Goal: Register for event/course

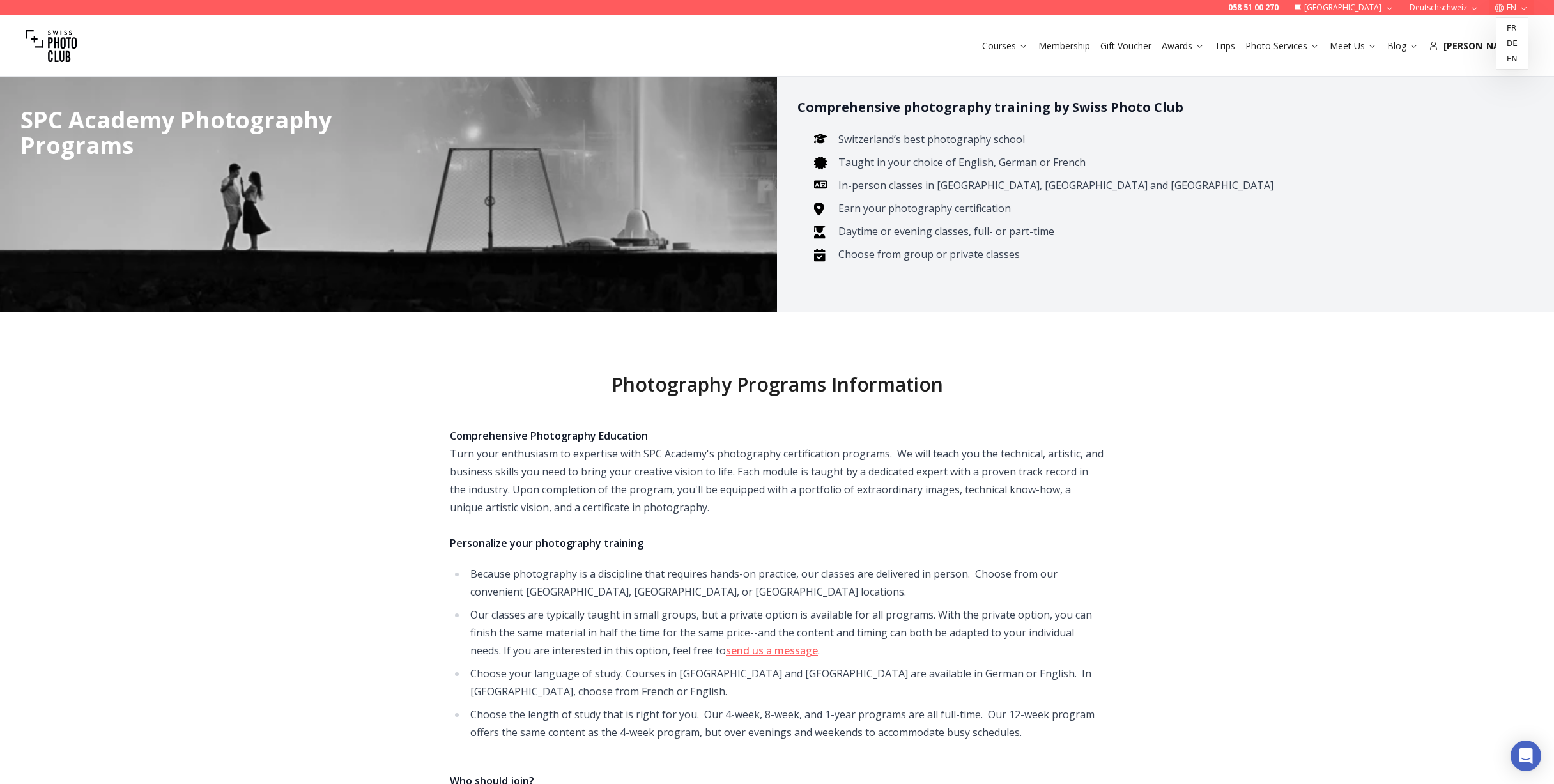
click at [1512, 7] on button "EN" at bounding box center [1512, 8] width 44 height 16
click at [1509, 45] on link "de" at bounding box center [1512, 43] width 27 height 16
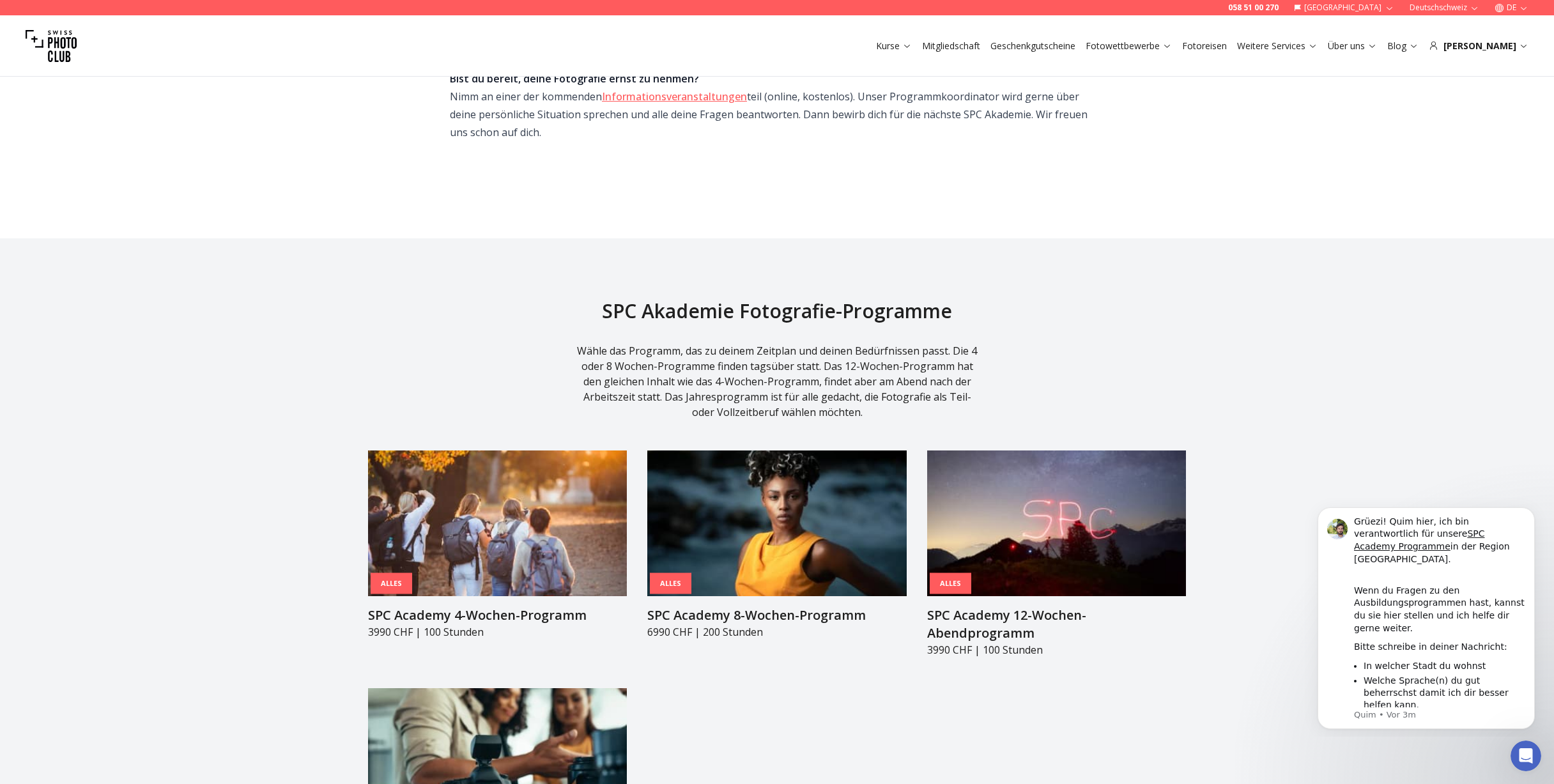
scroll to position [959, 0]
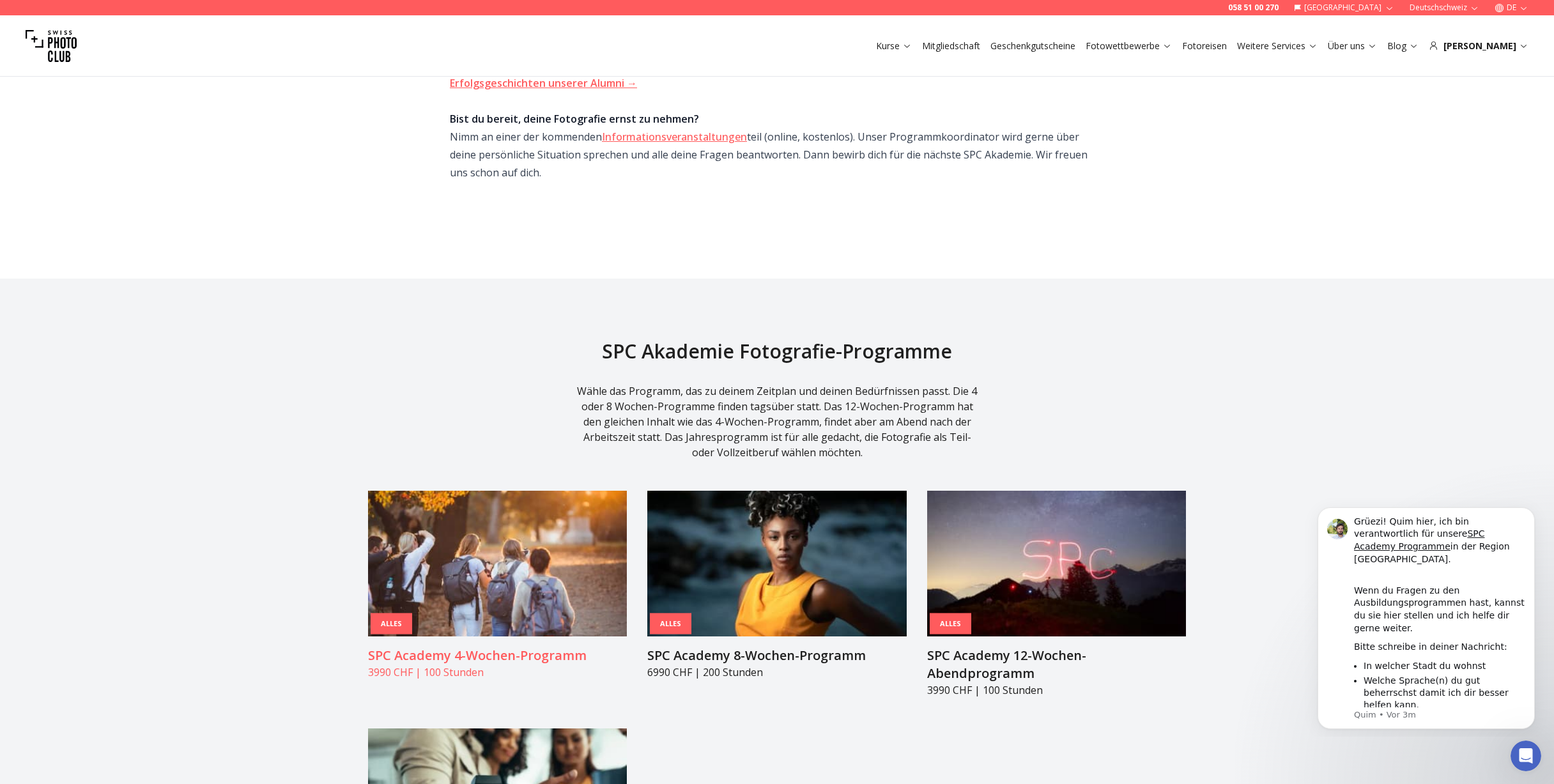
click at [462, 540] on img at bounding box center [498, 563] width 259 height 145
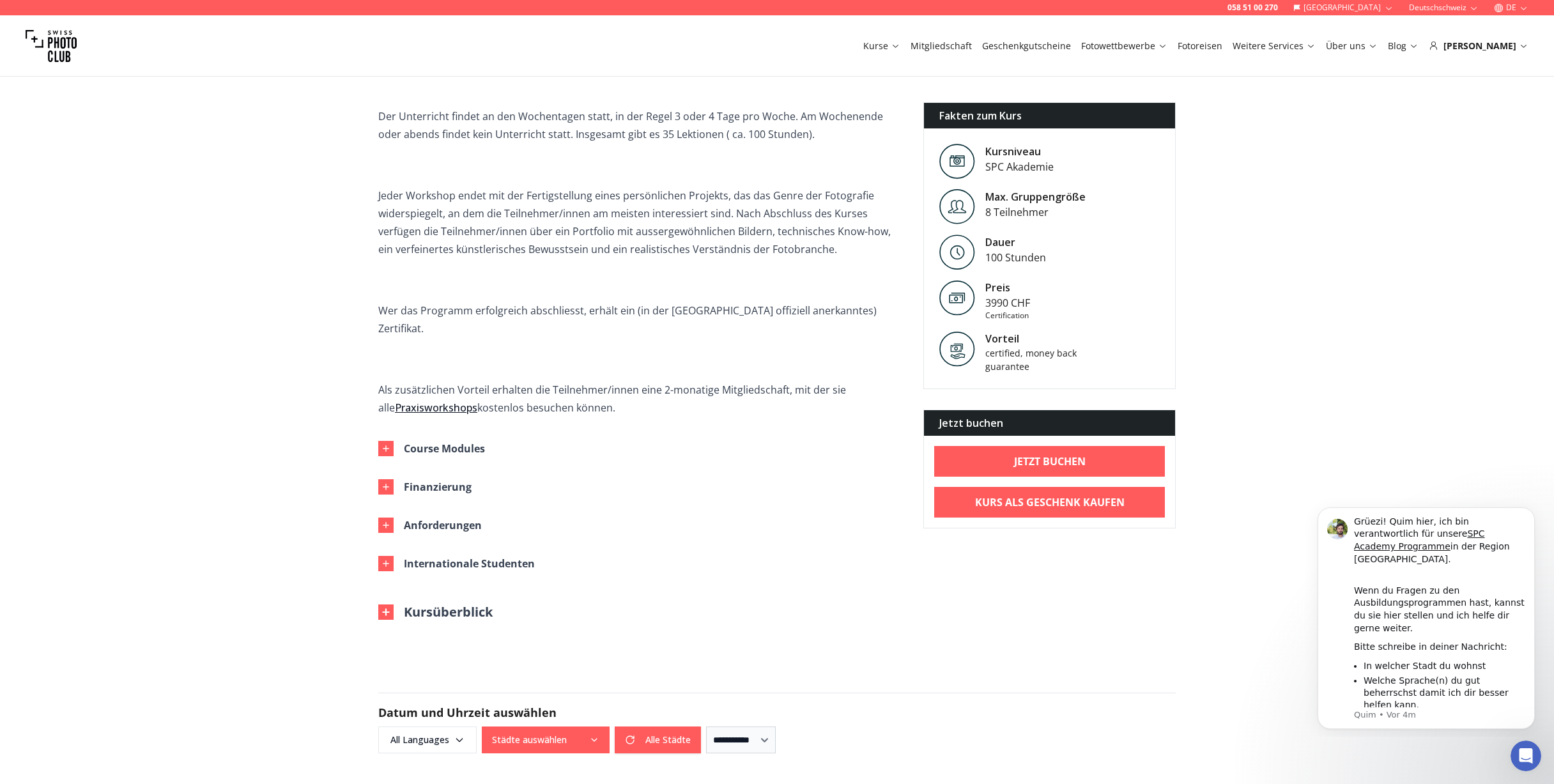
scroll to position [447, 0]
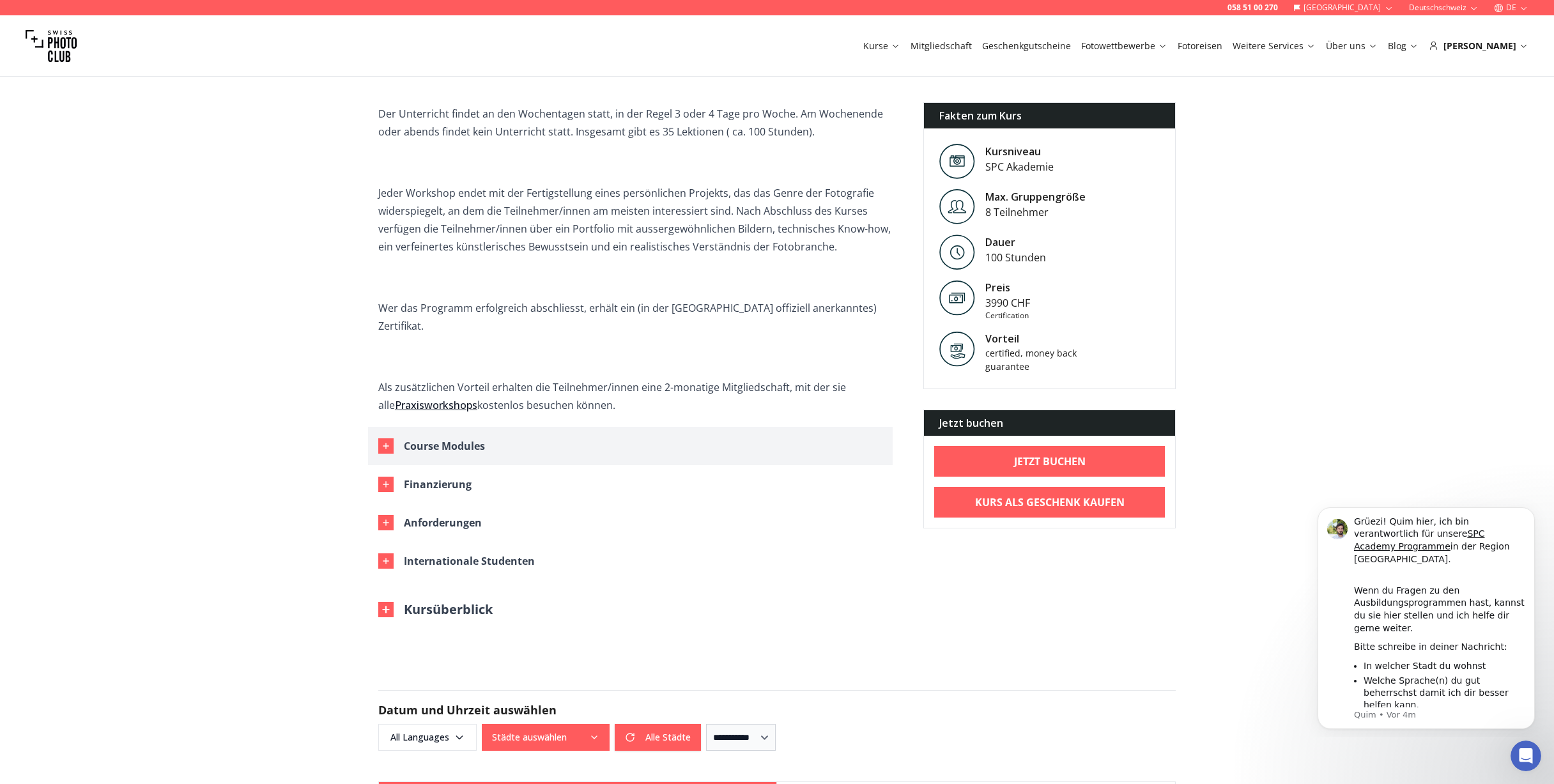
click at [383, 441] on icon "button" at bounding box center [386, 445] width 10 height 10
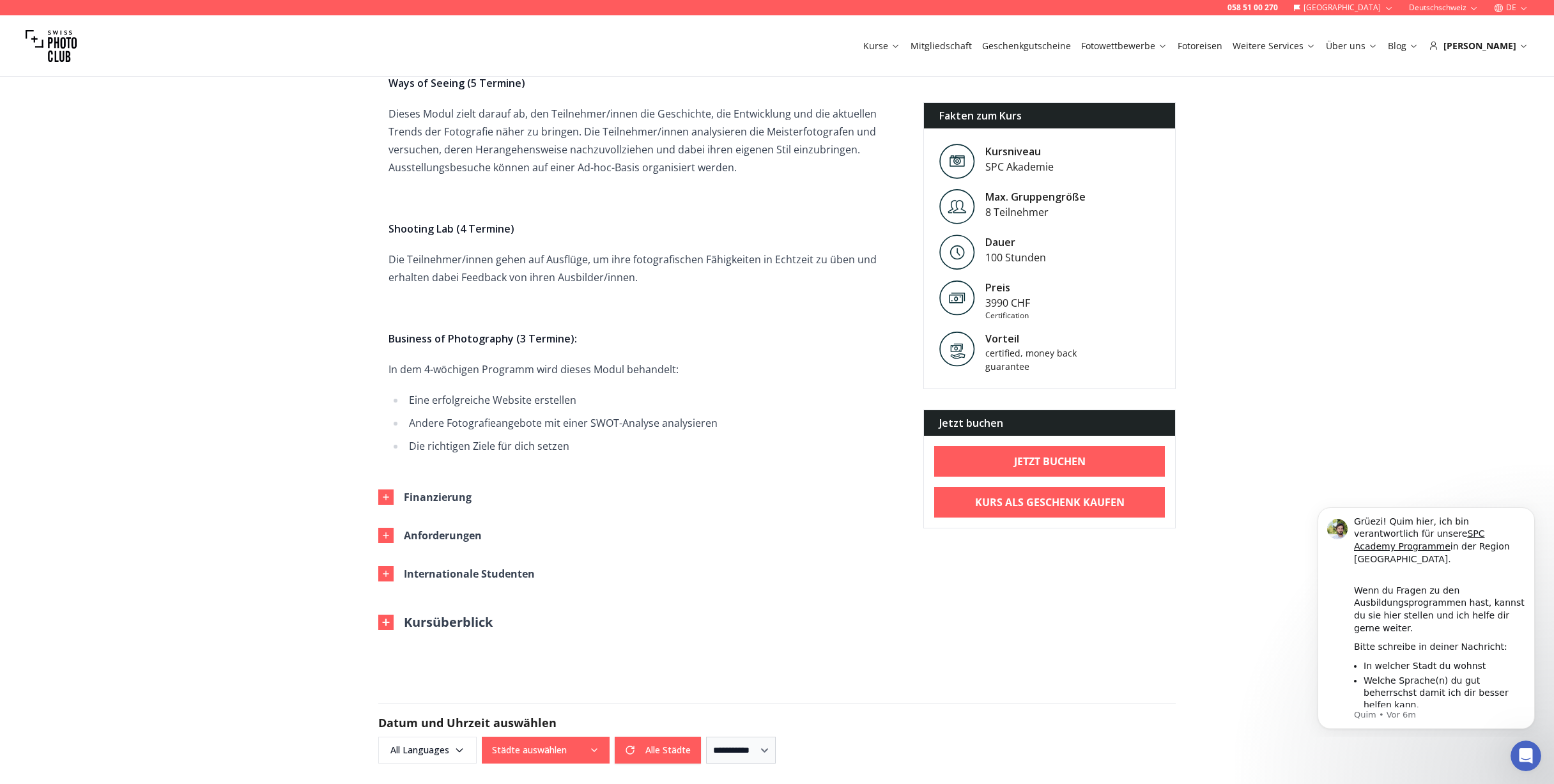
scroll to position [1725, 0]
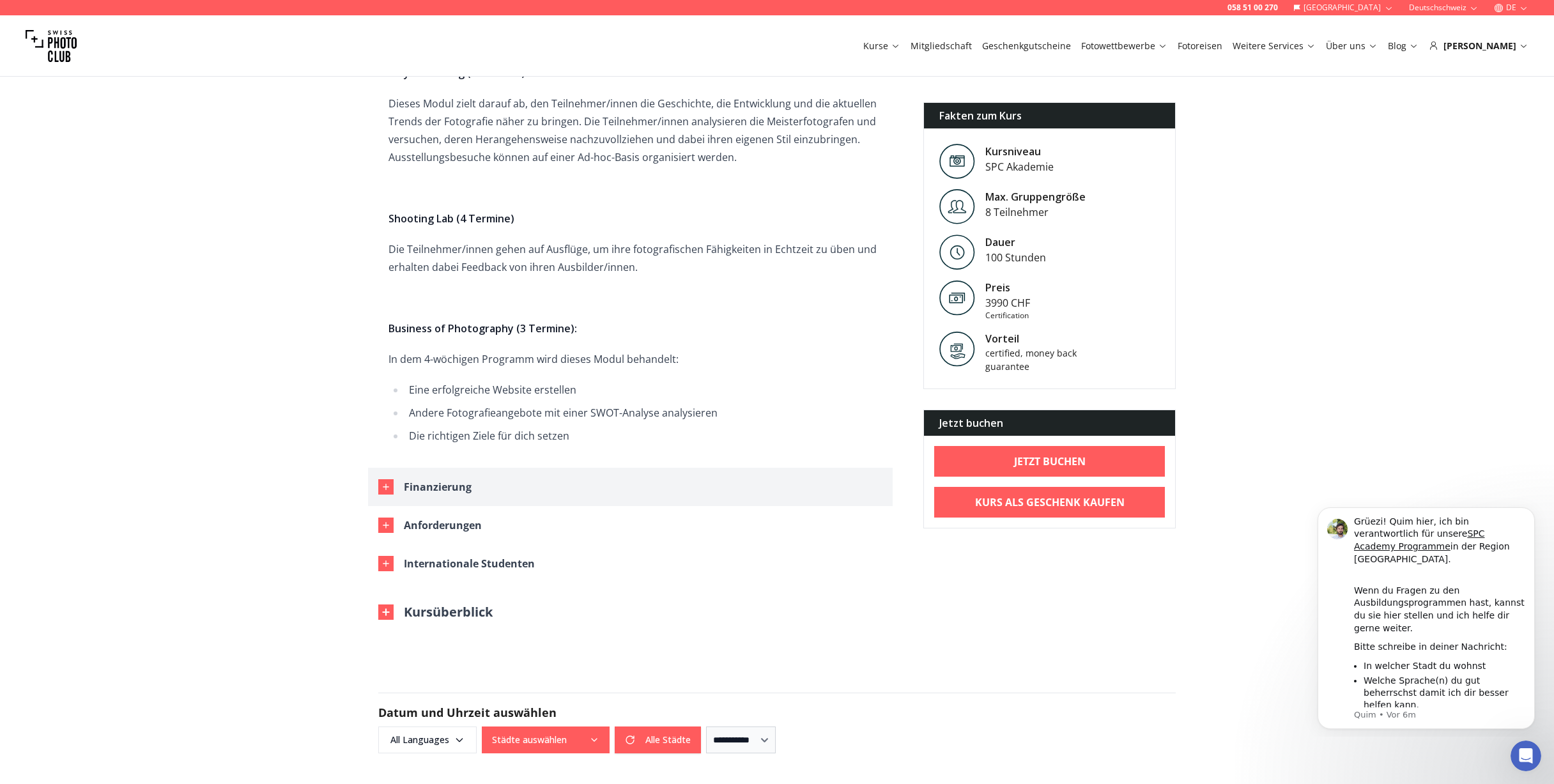
click at [389, 482] on icon "button" at bounding box center [386, 487] width 10 height 10
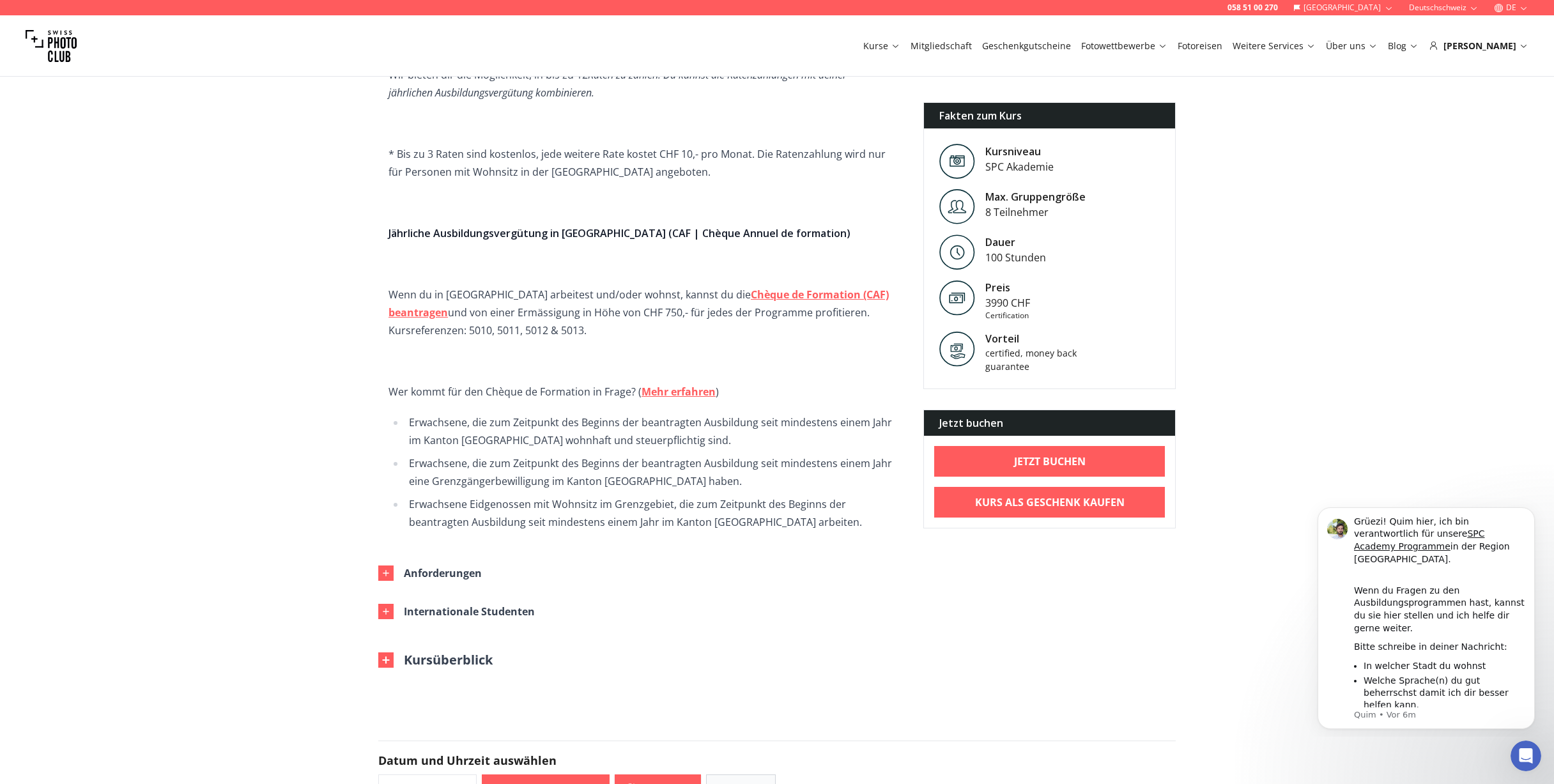
scroll to position [2300, 0]
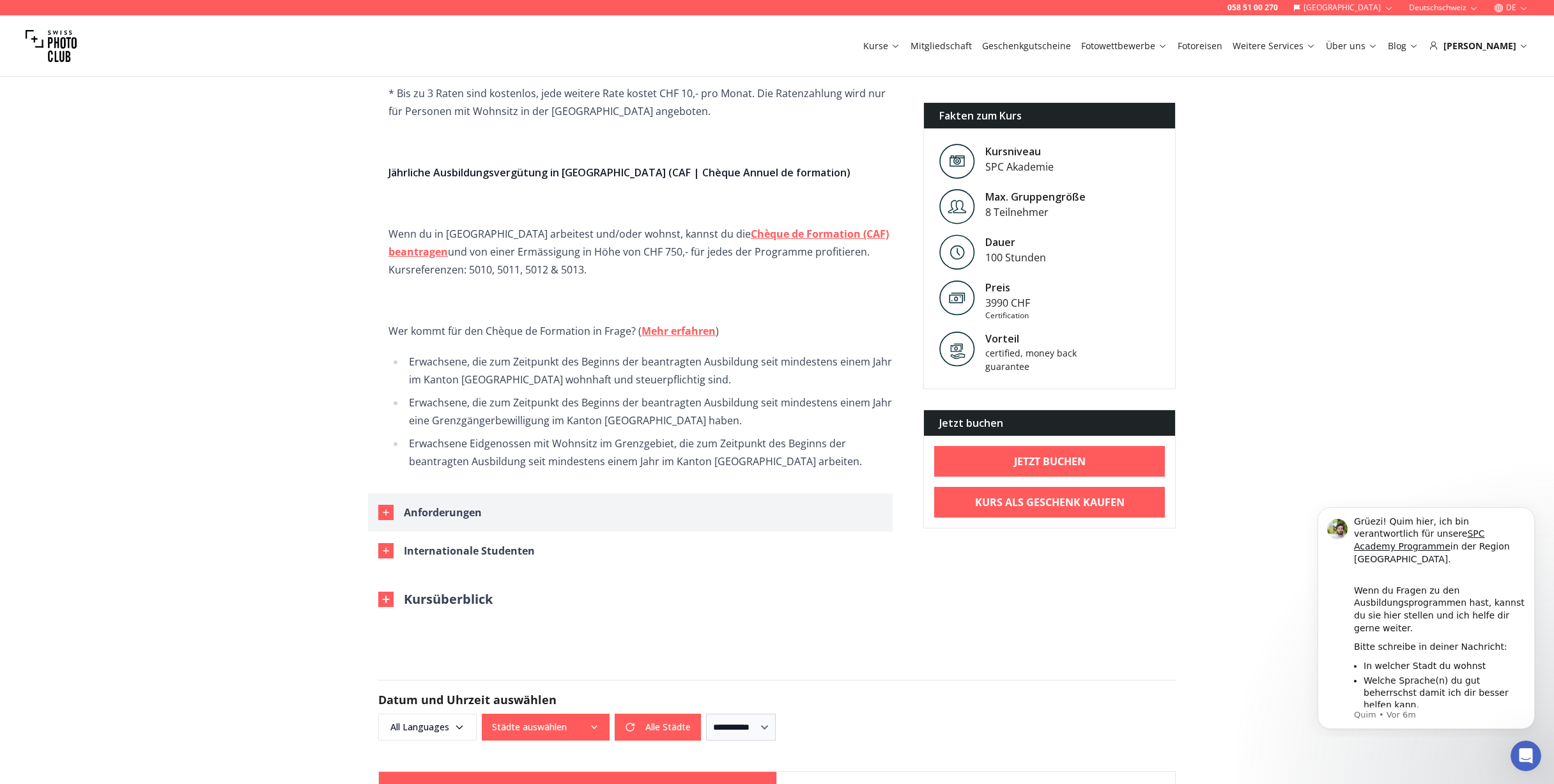
click at [380, 504] on div "button" at bounding box center [386, 512] width 16 height 16
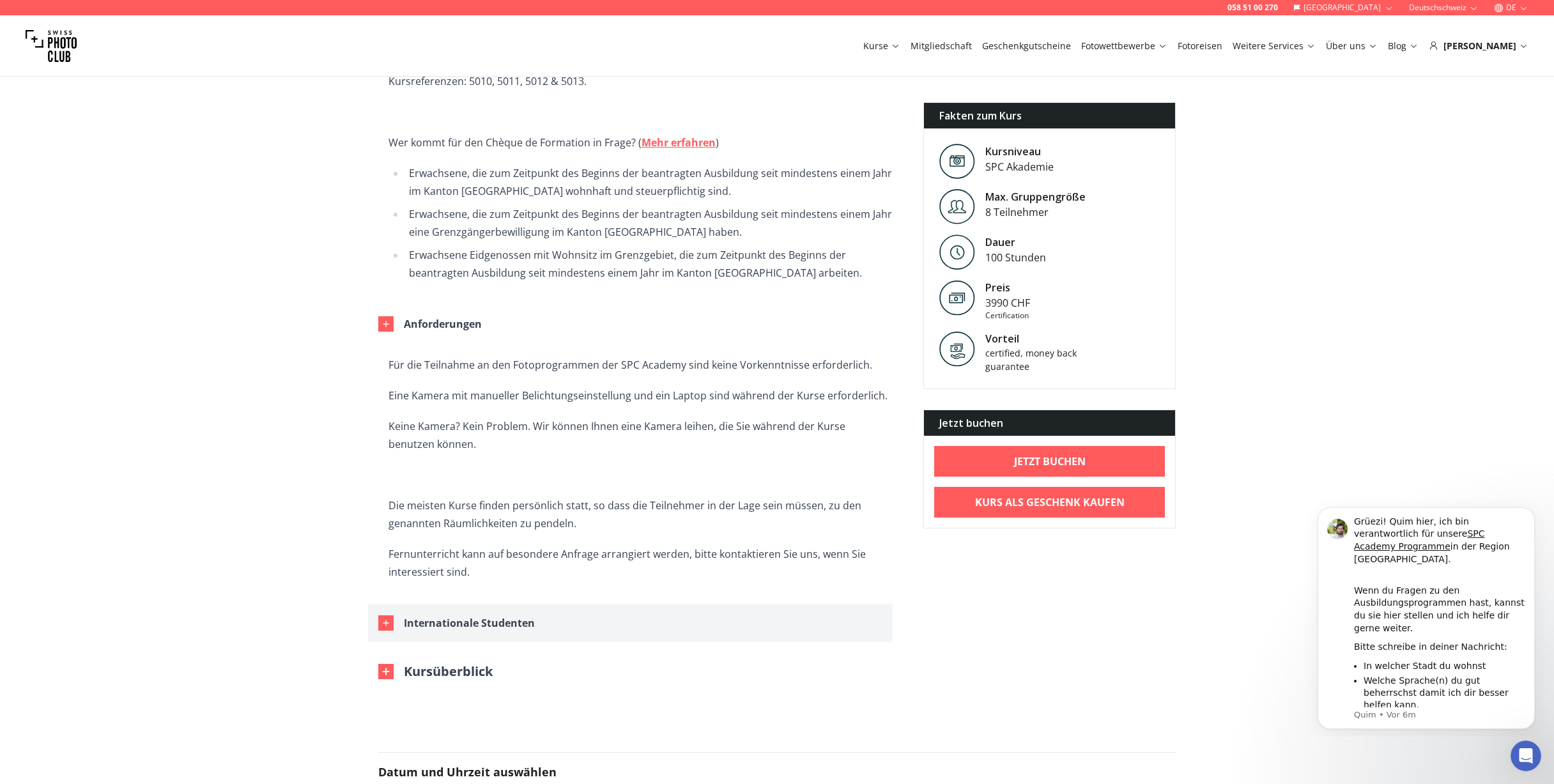
scroll to position [2555, 0]
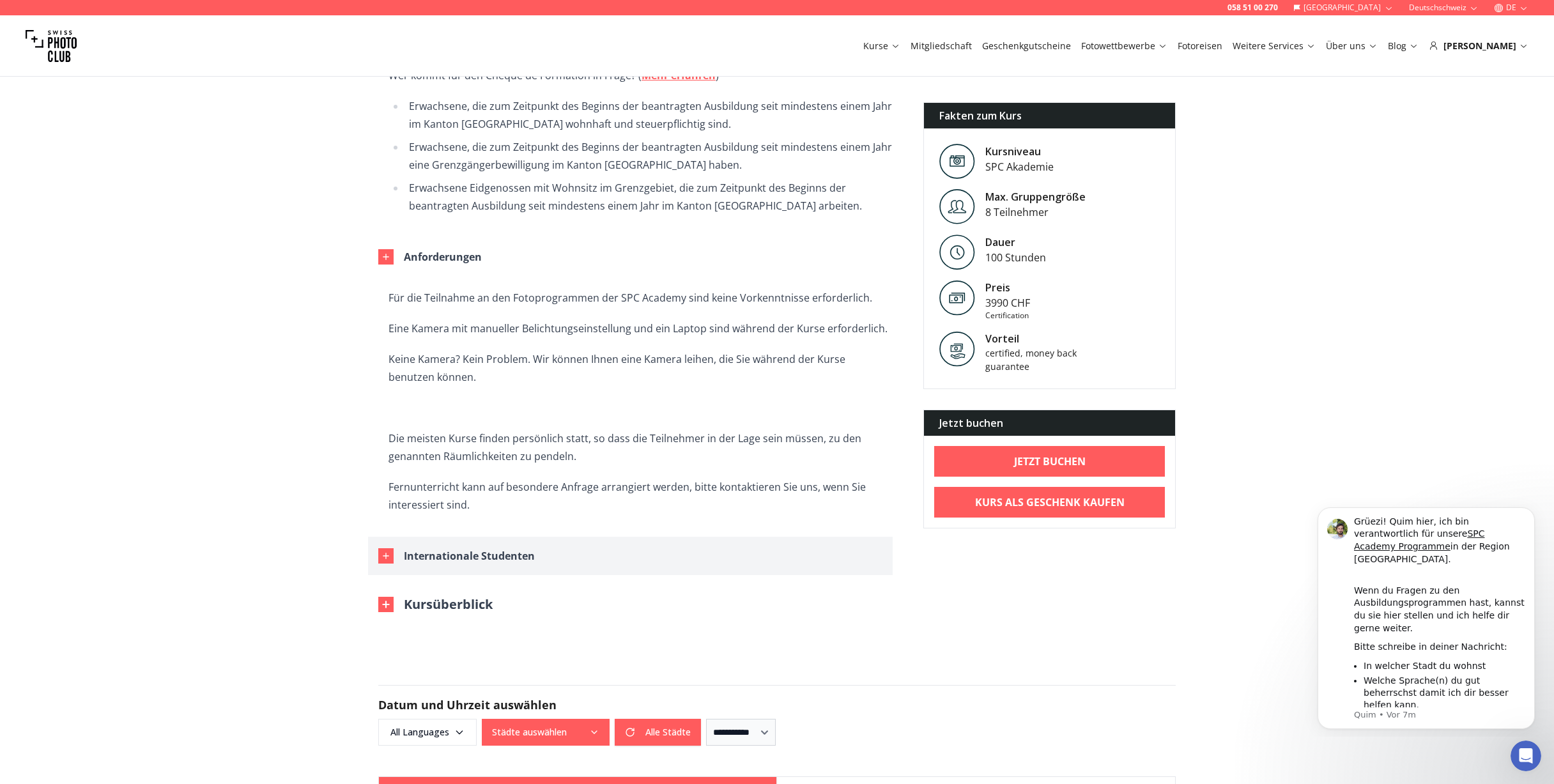
click at [380, 549] on div "button" at bounding box center [386, 556] width 16 height 16
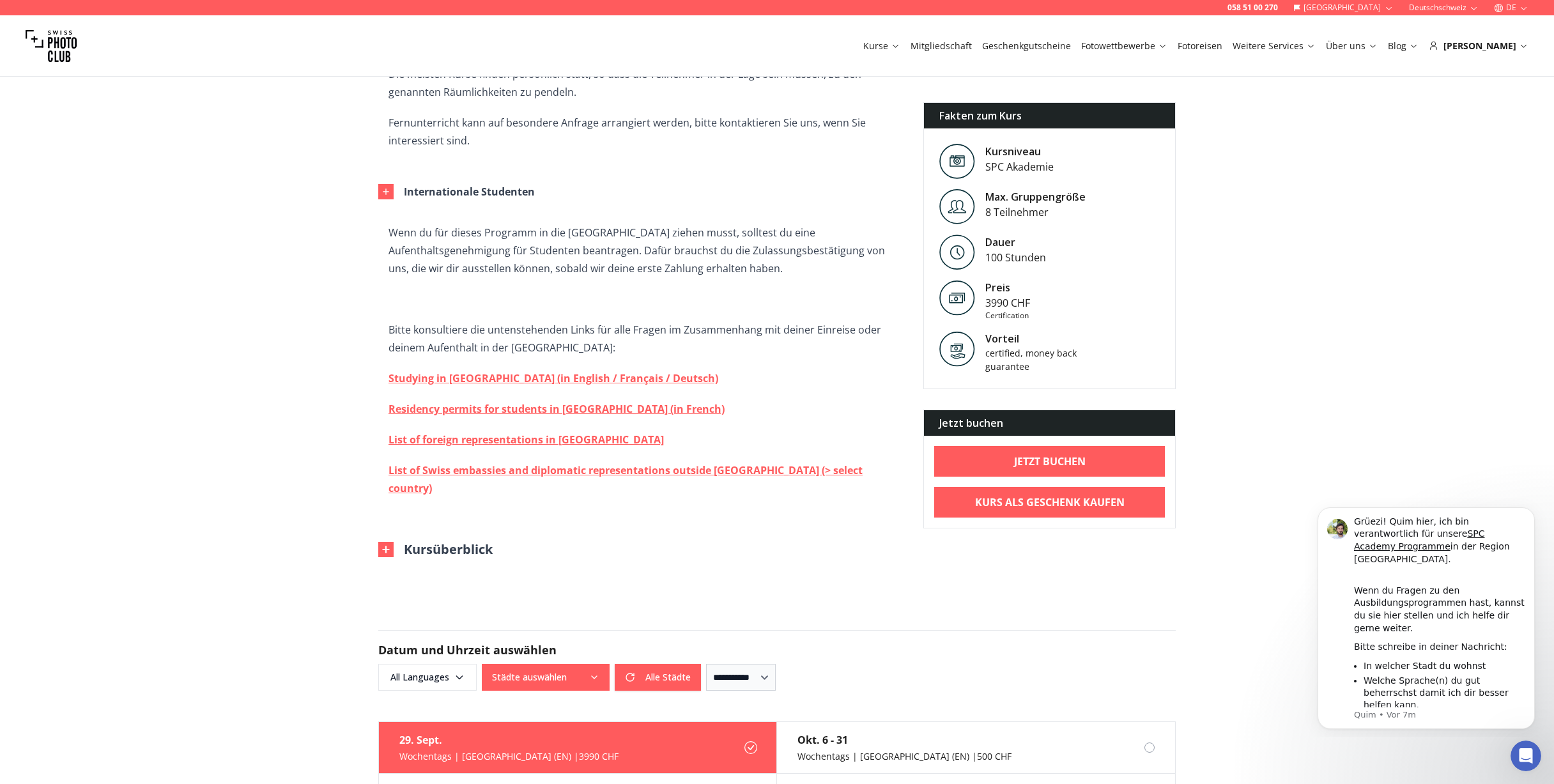
scroll to position [2939, 0]
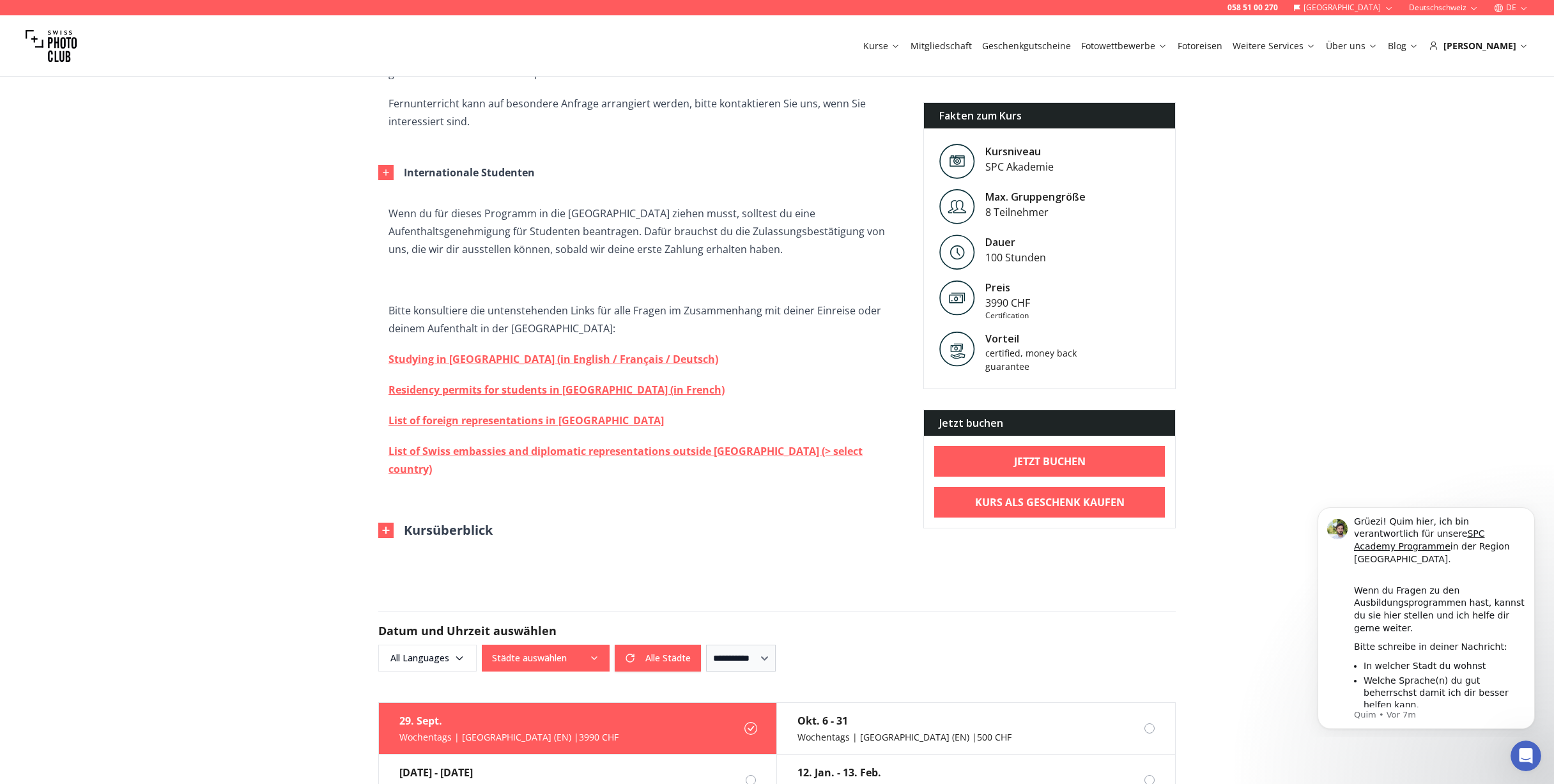
click at [384, 523] on img at bounding box center [386, 531] width 16 height 16
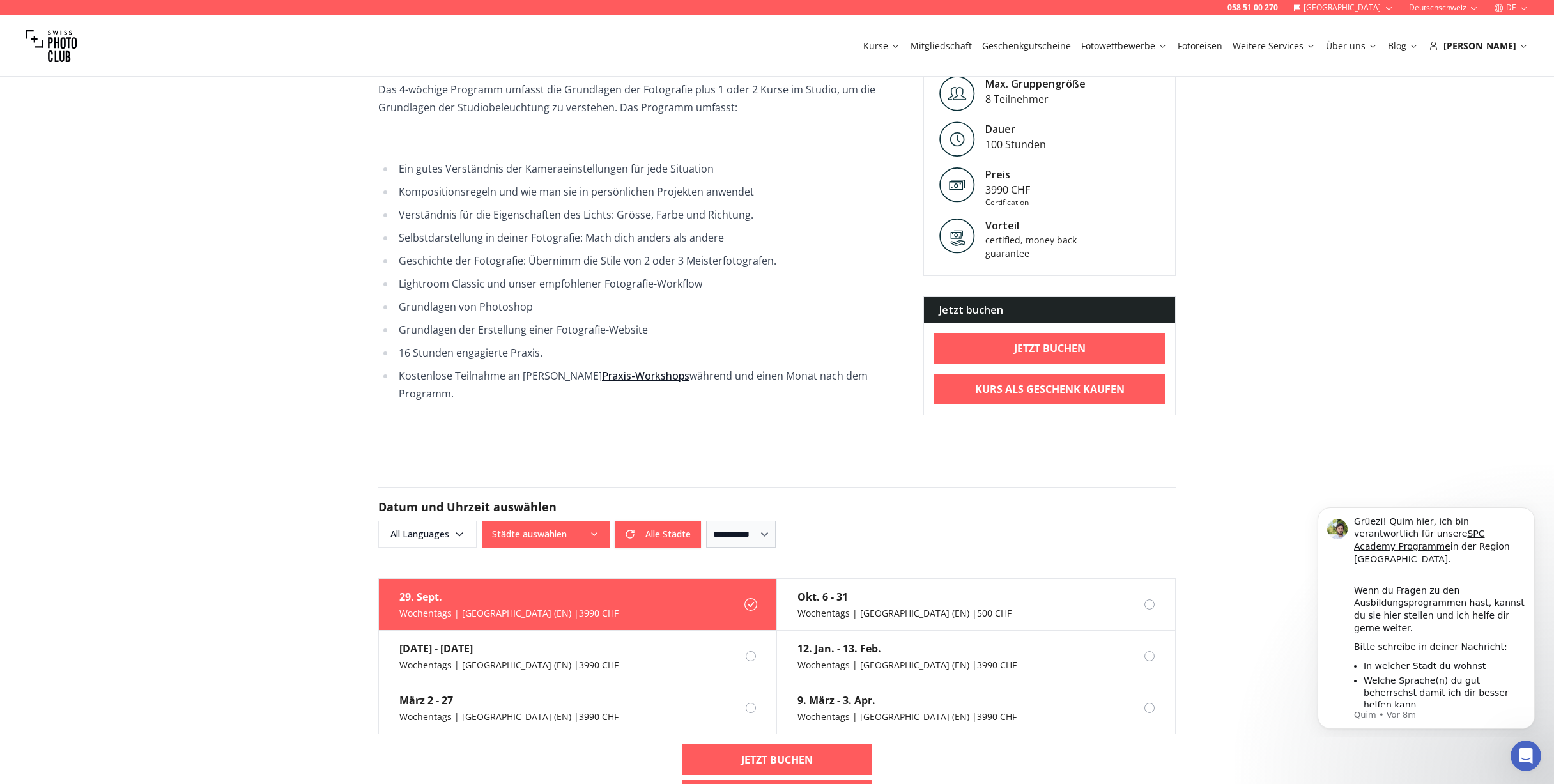
scroll to position [3450, 0]
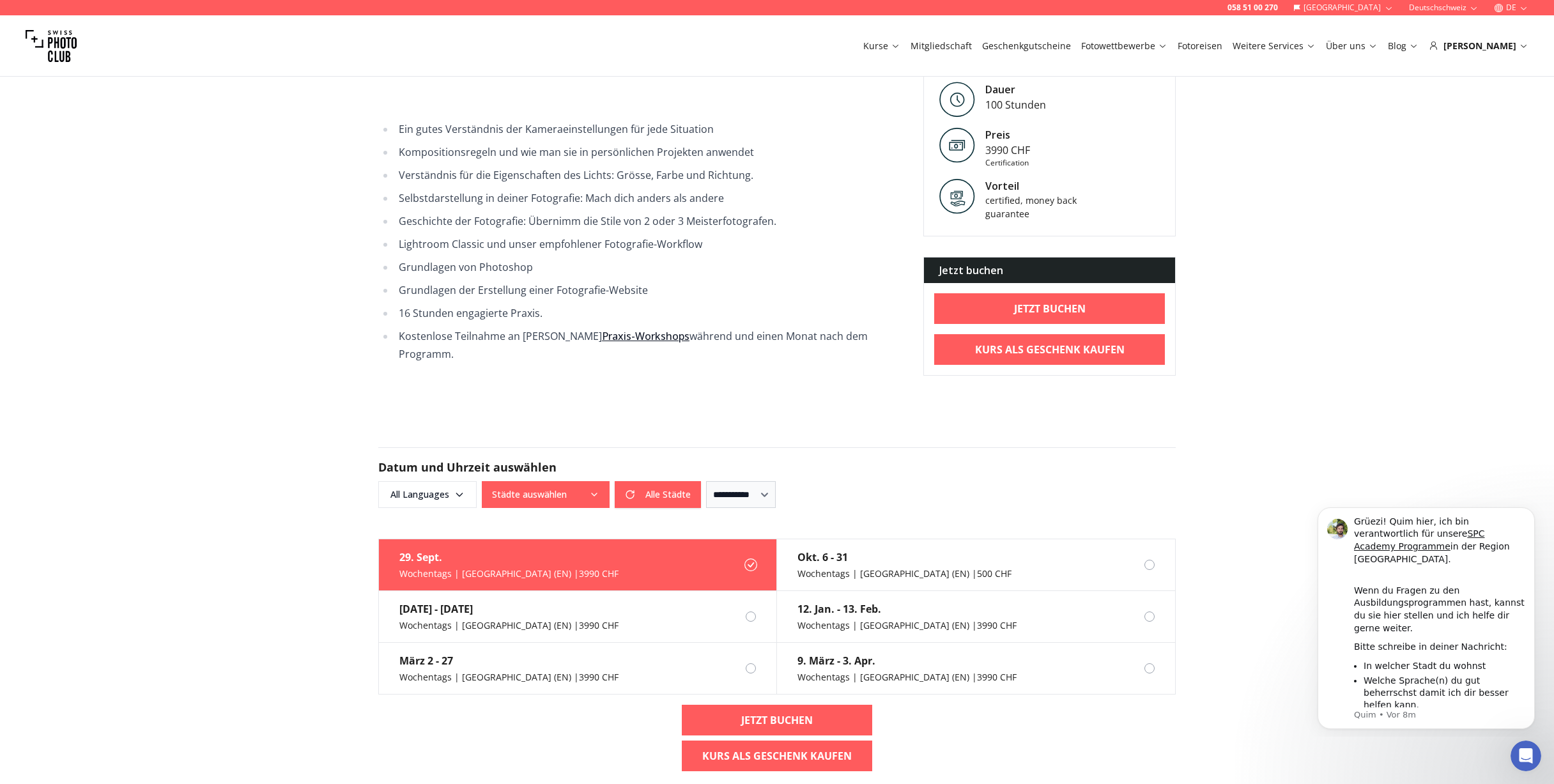
click at [560, 481] on button "Städte auswählen" at bounding box center [546, 494] width 128 height 26
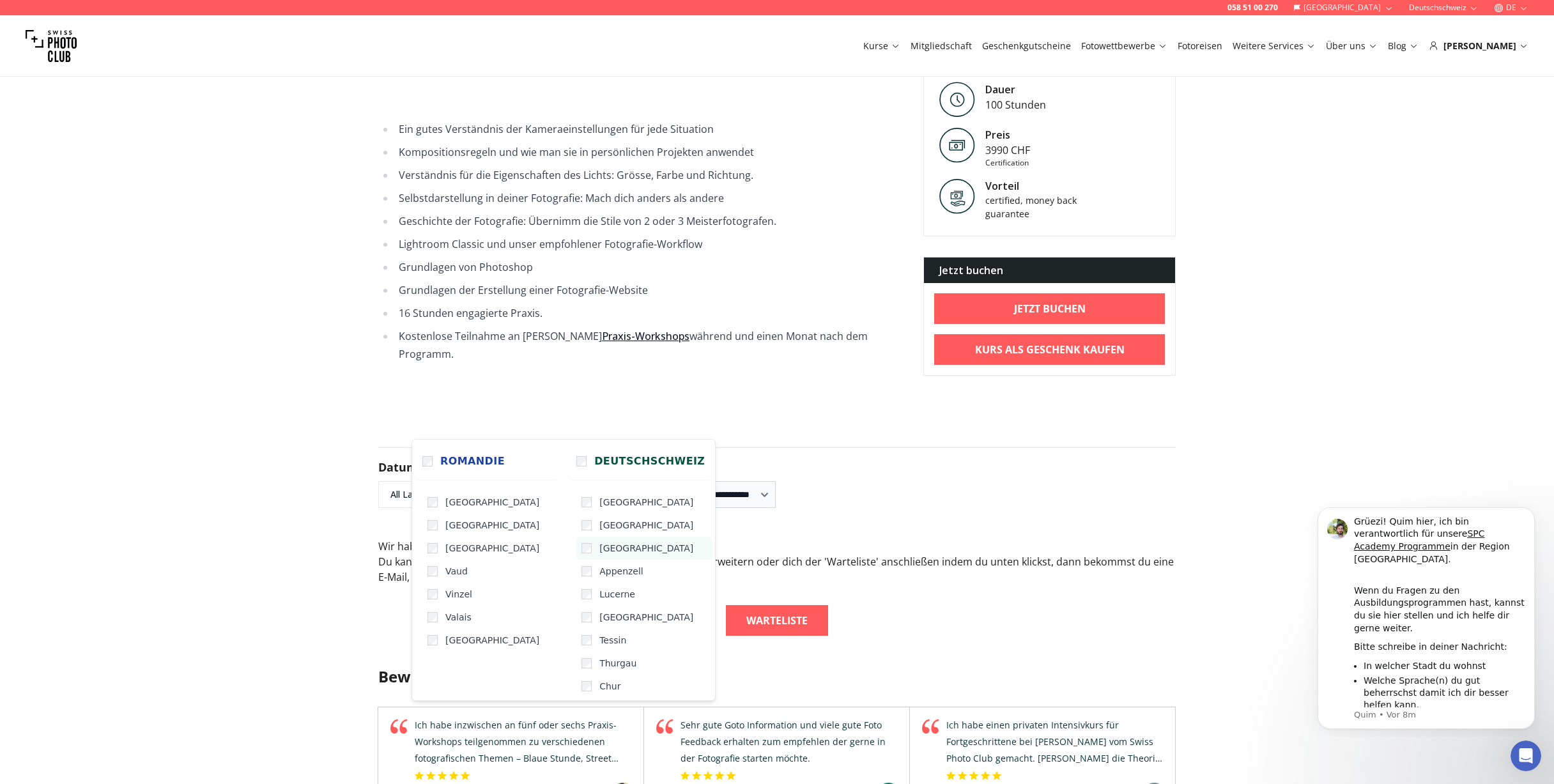
click at [576, 549] on label "[GEOGRAPHIC_DATA]" at bounding box center [644, 548] width 136 height 23
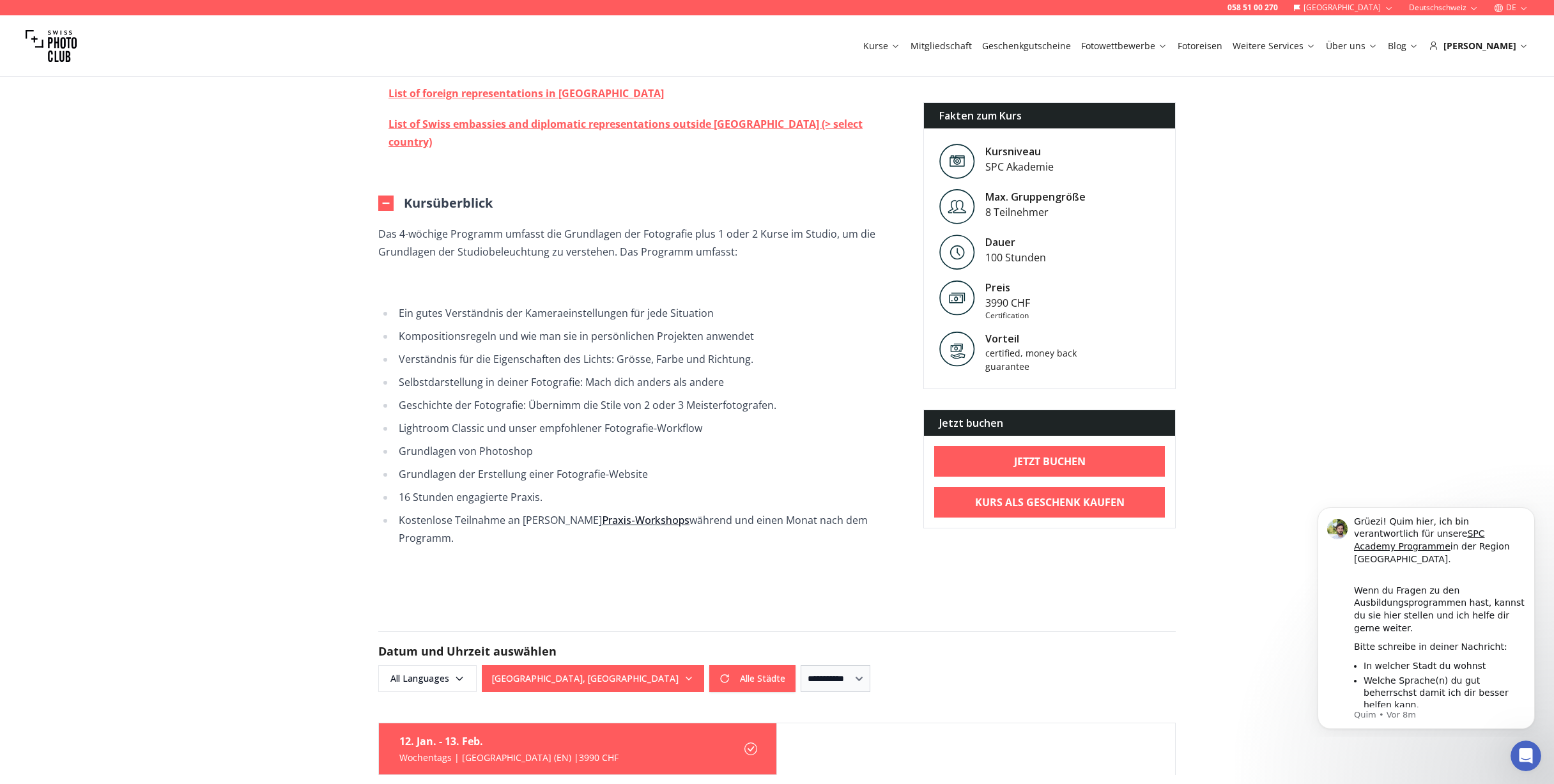
scroll to position [3259, 0]
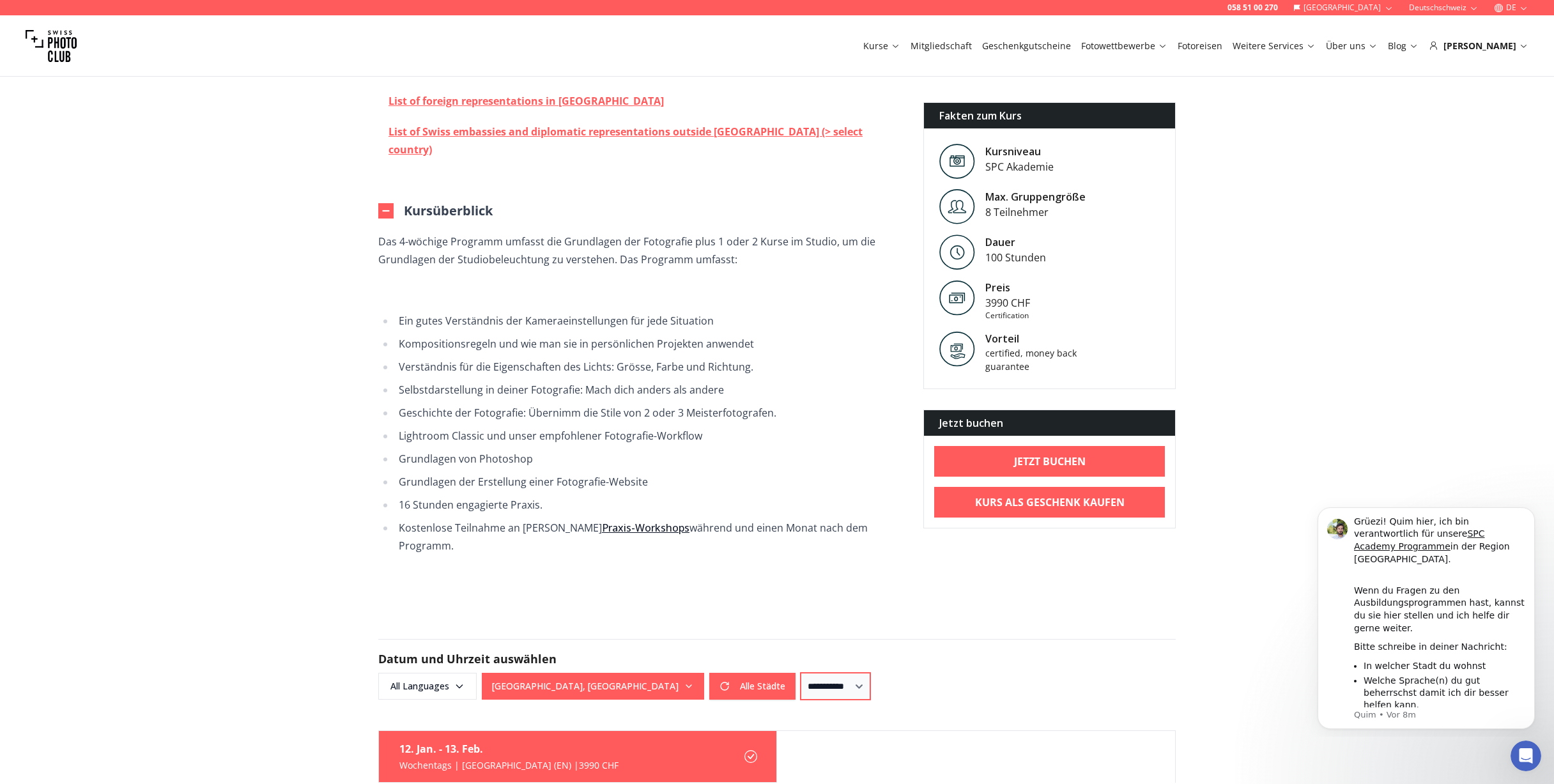
click at [801, 673] on select "**********" at bounding box center [835, 686] width 70 height 26
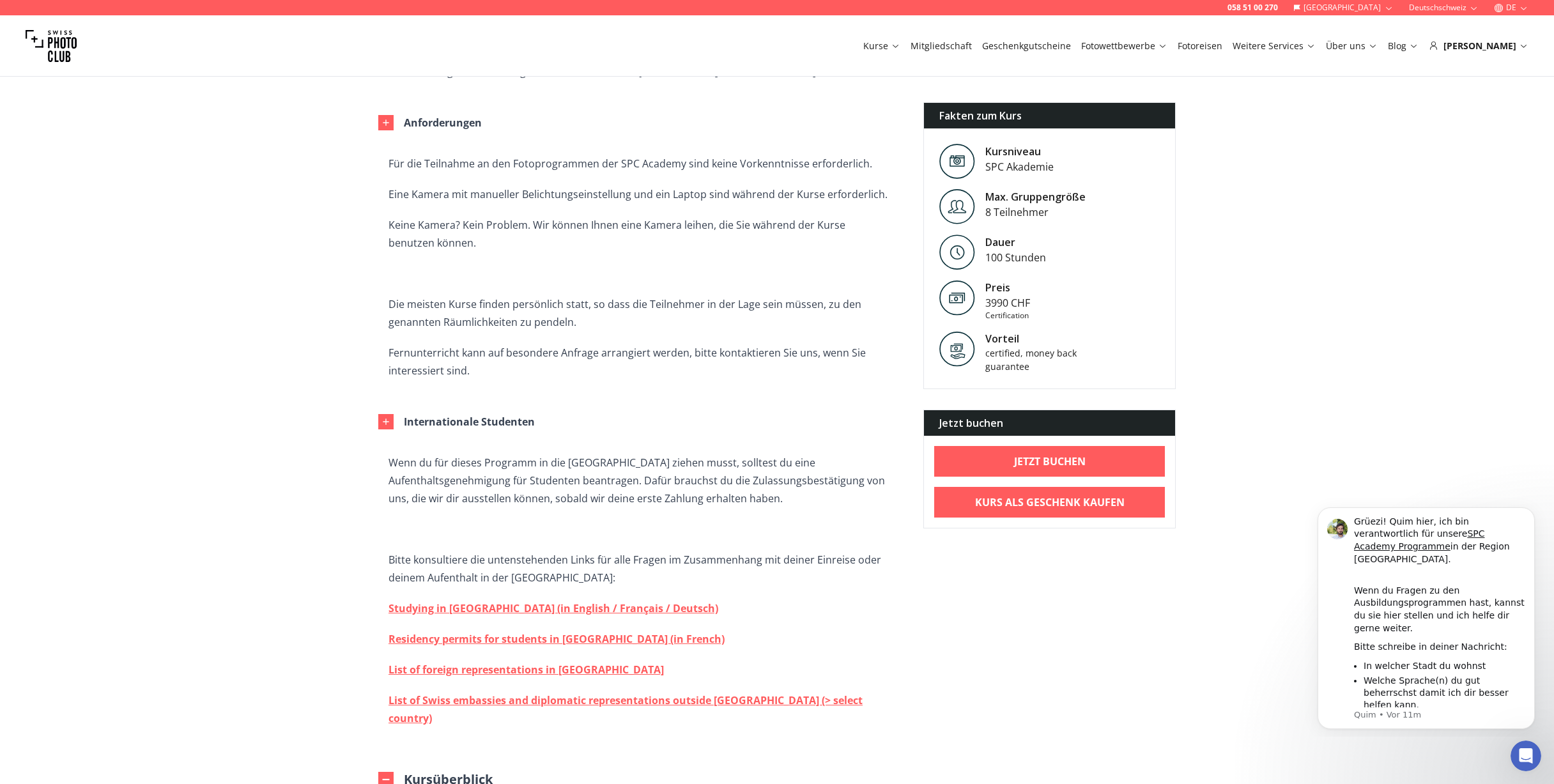
scroll to position [2620, 0]
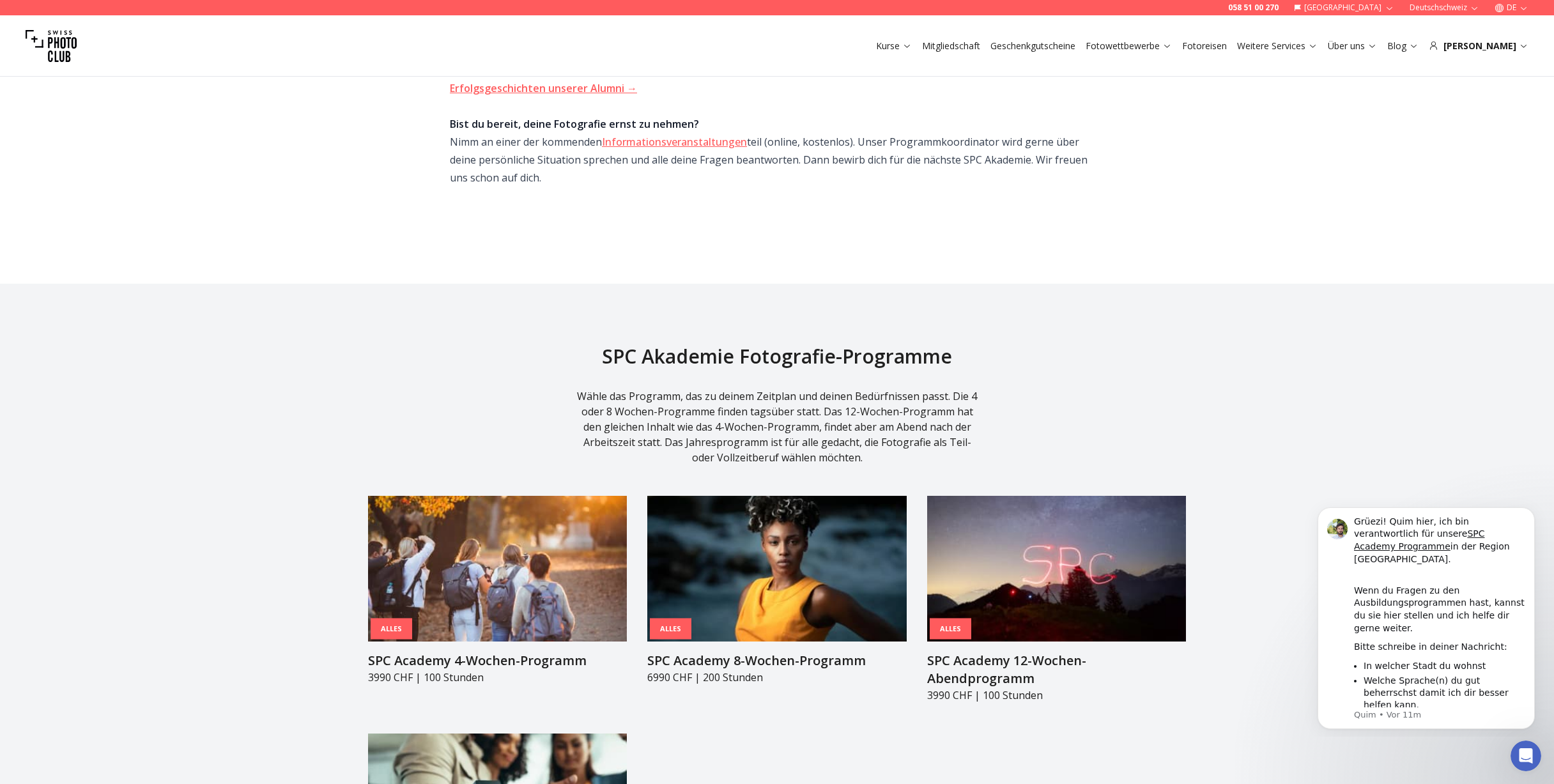
scroll to position [1022, 0]
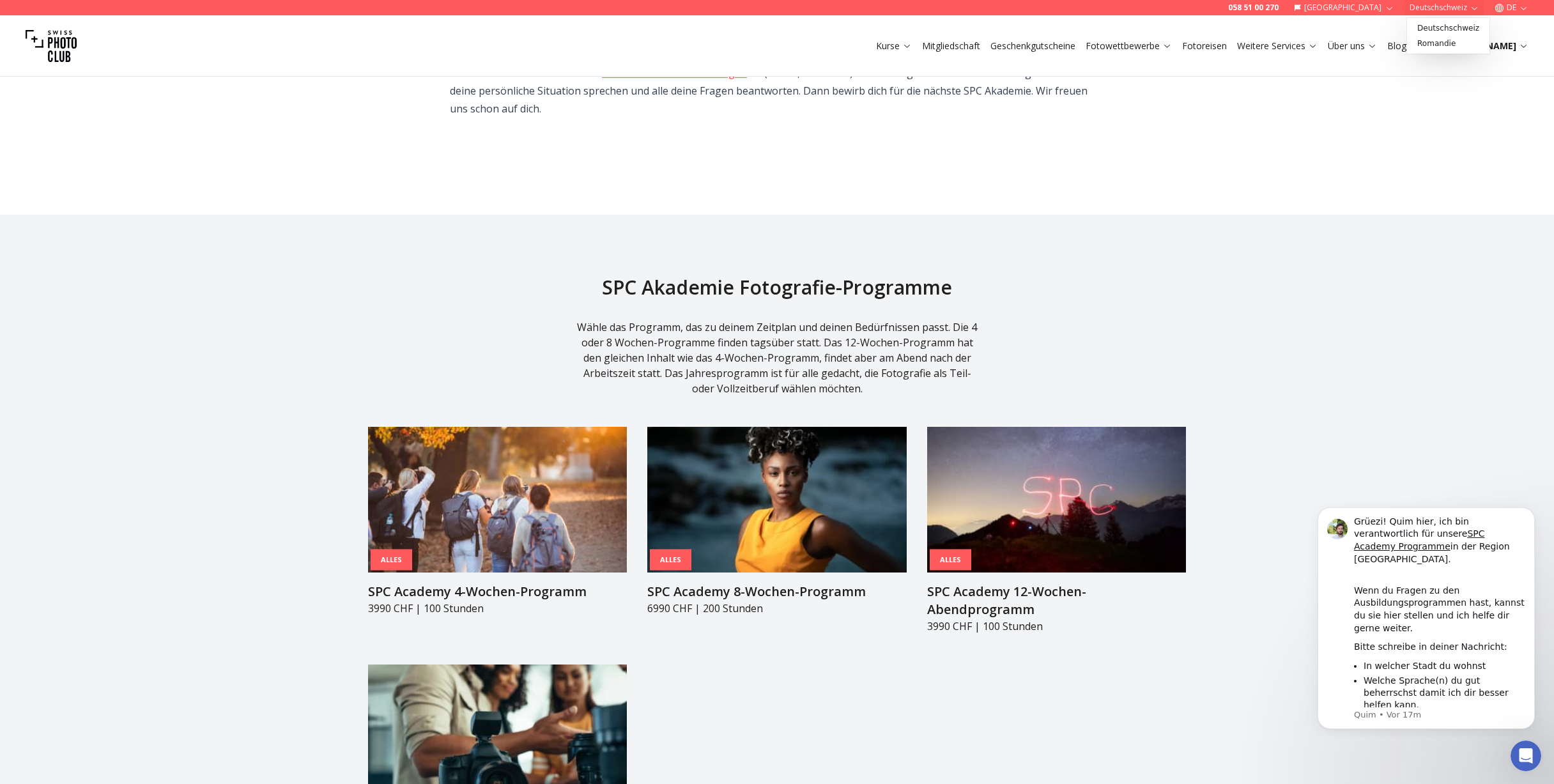
click at [1467, 5] on button "Deutschschweiz" at bounding box center [1444, 8] width 80 height 16
click at [1514, 5] on button "DE" at bounding box center [1512, 8] width 44 height 16
click at [1520, 55] on link "en" at bounding box center [1512, 59] width 27 height 16
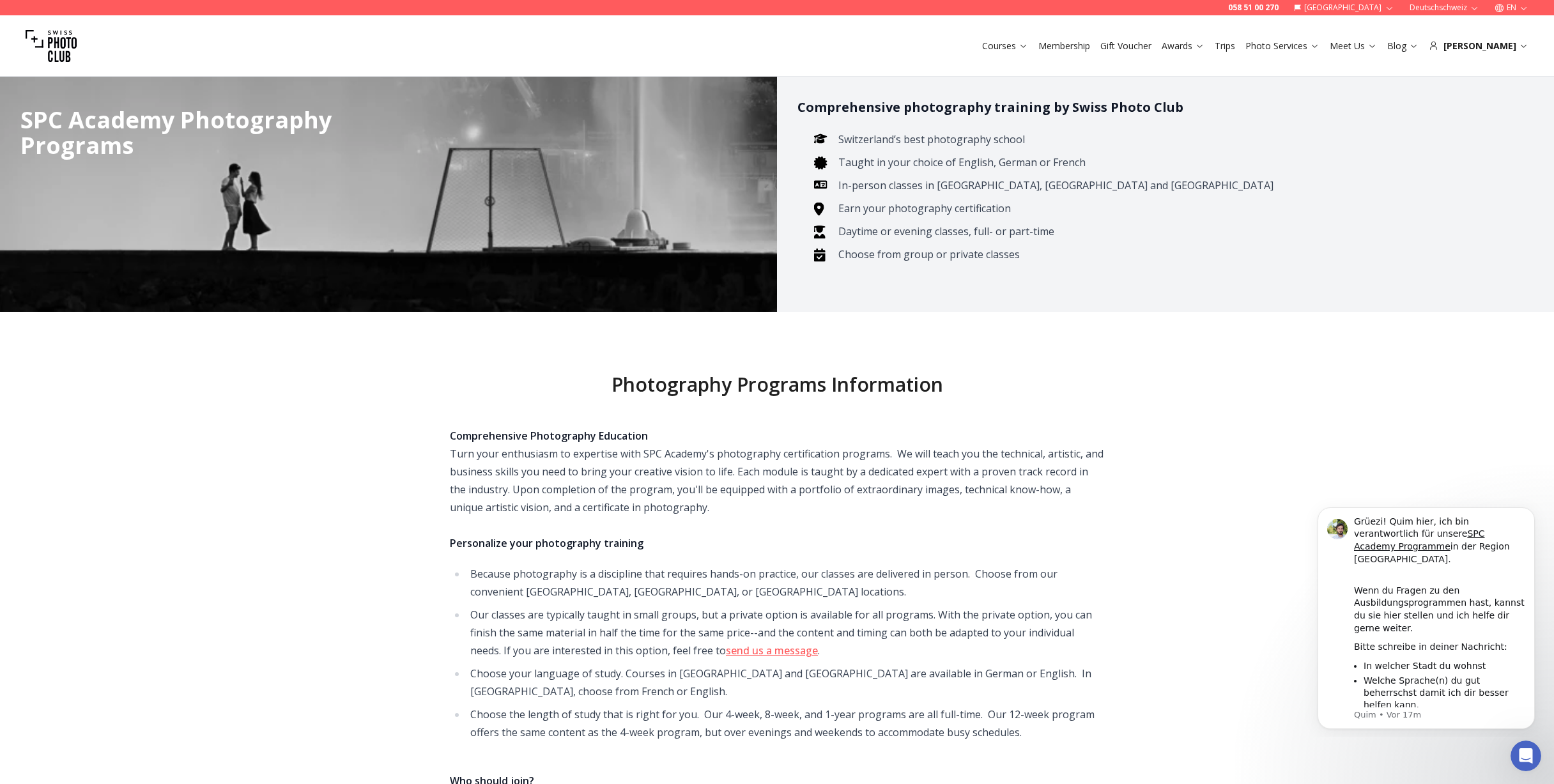
click at [1520, 7] on icon "button" at bounding box center [1525, 8] width 10 height 10
click at [1523, 45] on link "de" at bounding box center [1512, 43] width 27 height 16
